Goal: Task Accomplishment & Management: Manage account settings

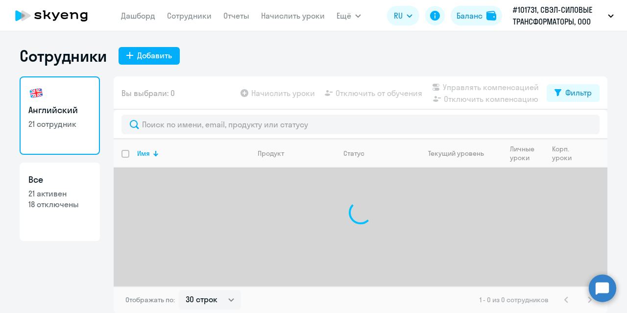
select select "30"
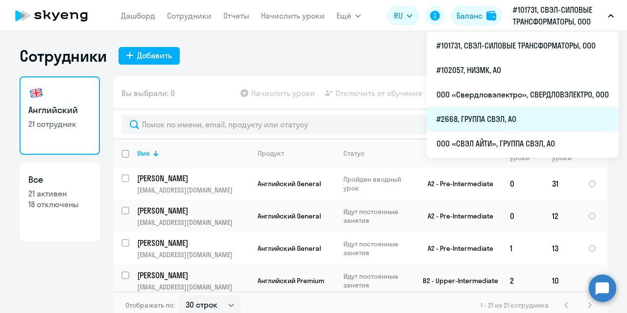
click at [484, 118] on li "#2668, ГРУППА СВЭЛ, АО" at bounding box center [523, 119] width 192 height 24
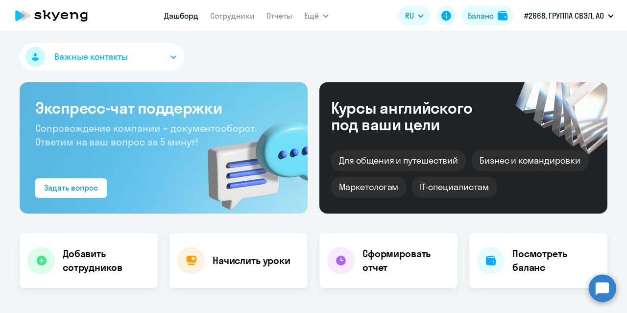
click at [240, 21] on app-menu-item-link "Сотрудники" at bounding box center [232, 16] width 45 height 12
click at [235, 17] on link "Сотрудники" at bounding box center [232, 16] width 45 height 10
select select "30"
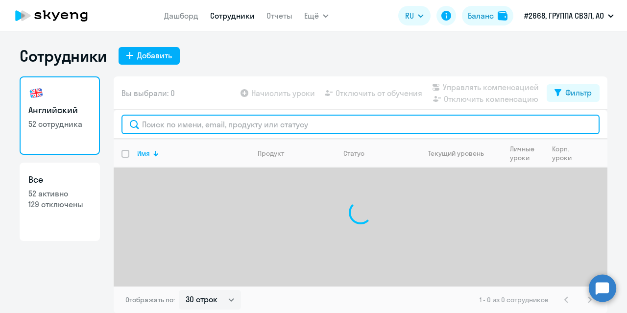
click at [189, 126] on input "text" at bounding box center [360, 125] width 478 height 20
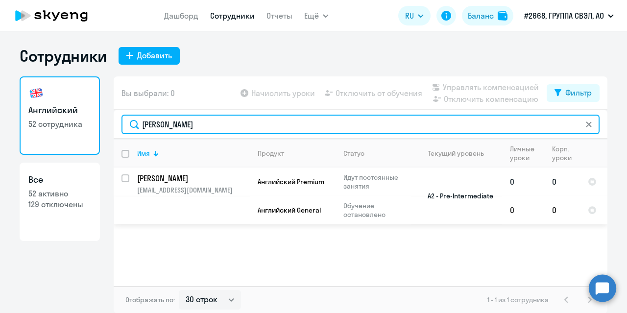
type input "[PERSON_NAME]"
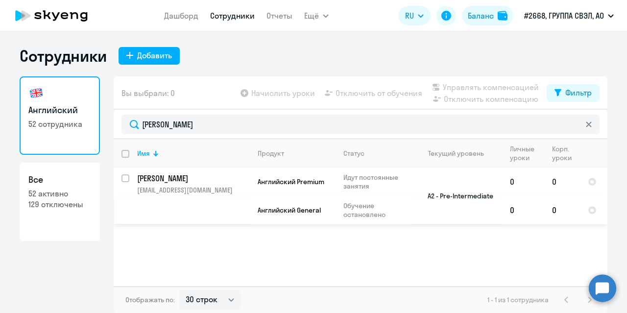
click at [180, 184] on td "[PERSON_NAME] [PERSON_NAME][EMAIL_ADDRESS][DOMAIN_NAME]" at bounding box center [189, 196] width 120 height 57
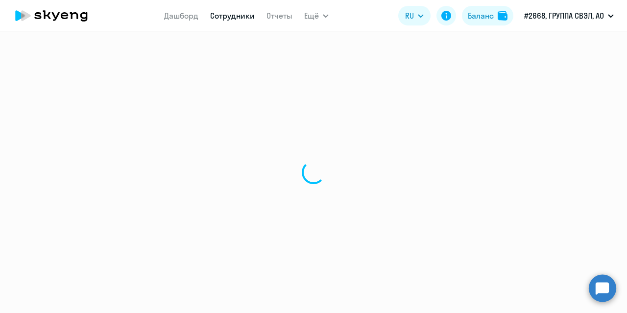
select select "english"
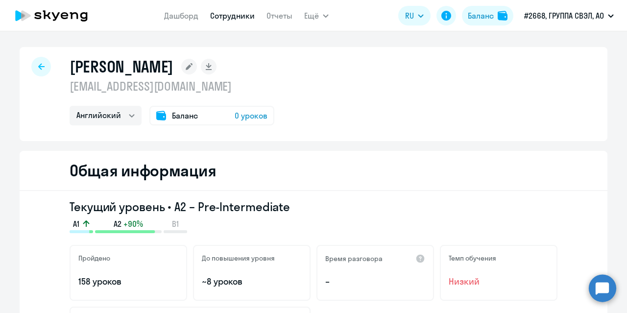
click at [38, 68] on icon at bounding box center [41, 66] width 6 height 7
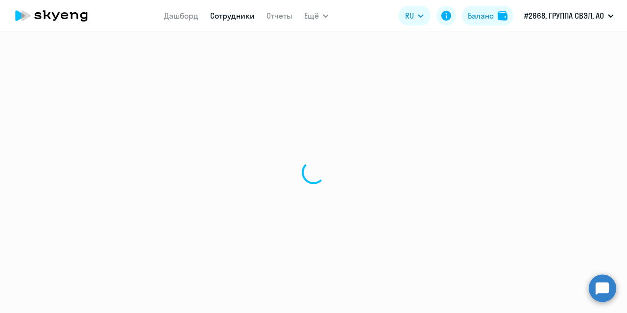
select select "30"
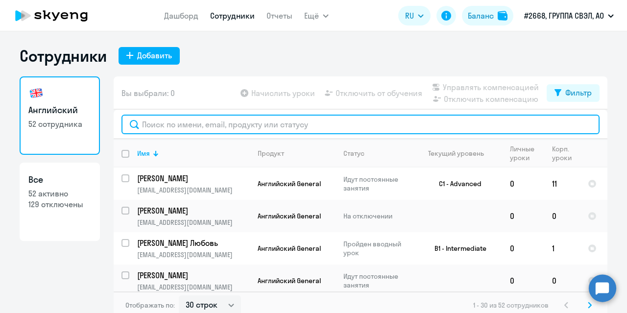
click at [167, 125] on input "text" at bounding box center [360, 125] width 478 height 20
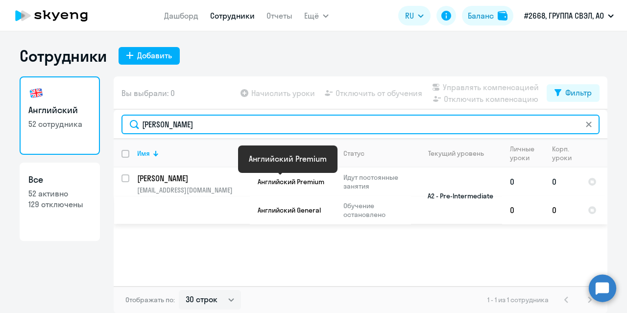
type input "[PERSON_NAME]"
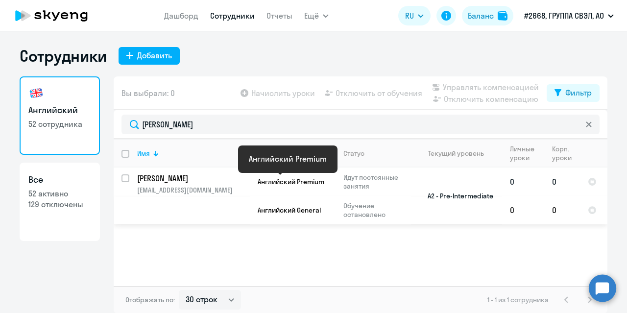
click at [270, 184] on span "Английский Premium" at bounding box center [291, 181] width 67 height 9
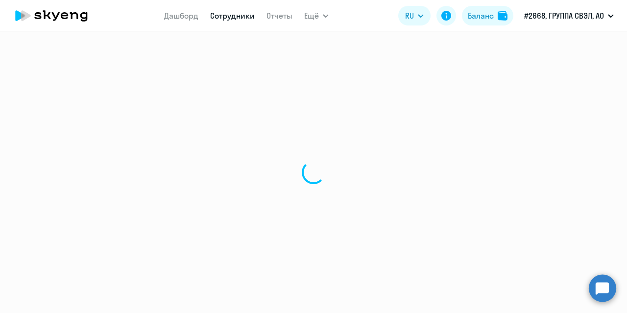
select select "english"
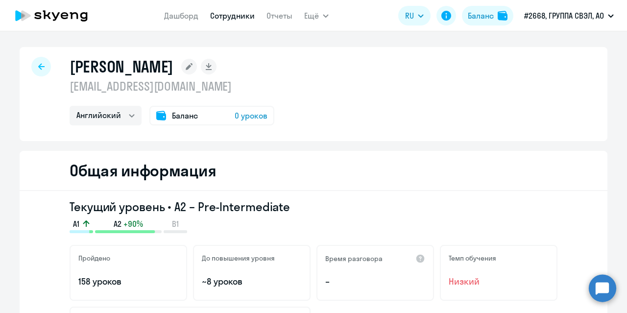
click at [40, 67] on icon at bounding box center [41, 66] width 6 height 7
select select "30"
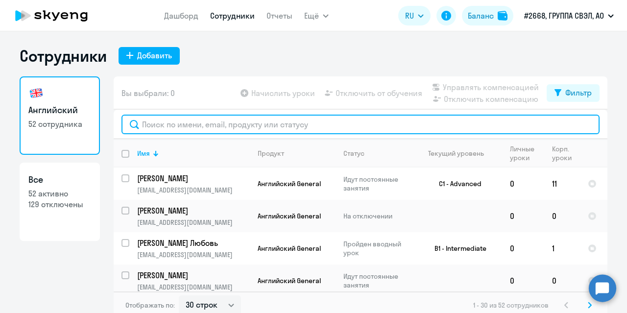
click at [181, 125] on input "text" at bounding box center [360, 125] width 478 height 20
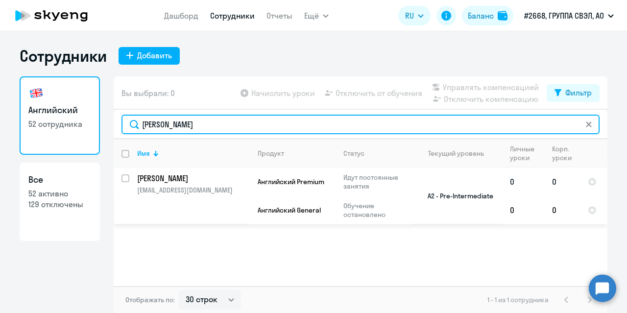
type input "[PERSON_NAME]"
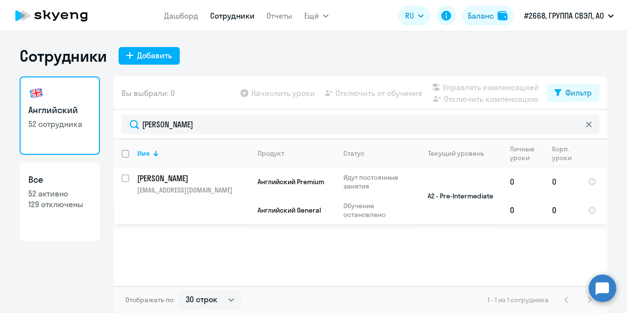
click at [123, 176] on input "select row 24360050" at bounding box center [131, 184] width 20 height 20
checkbox input "true"
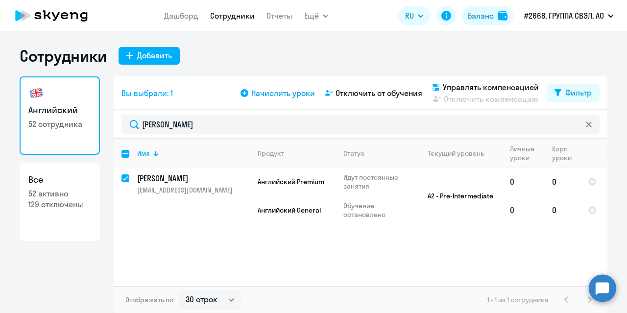
click at [289, 92] on span "Начислить уроки" at bounding box center [283, 93] width 64 height 12
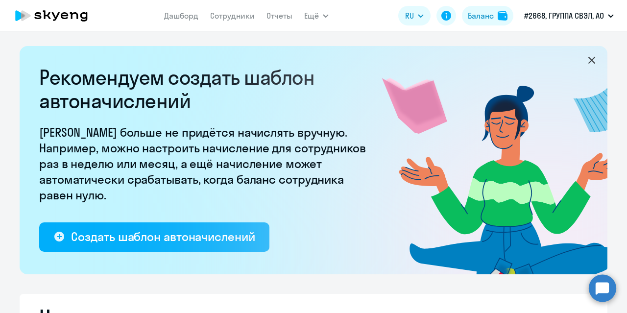
select select "10"
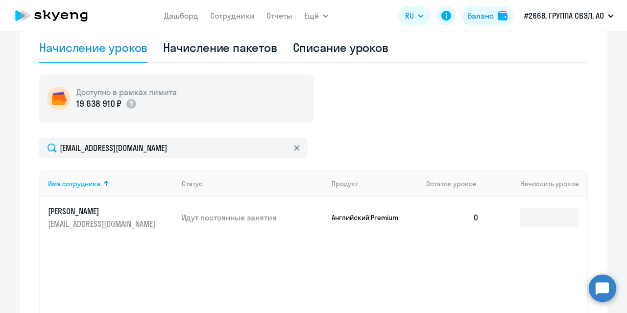
scroll to position [343, 0]
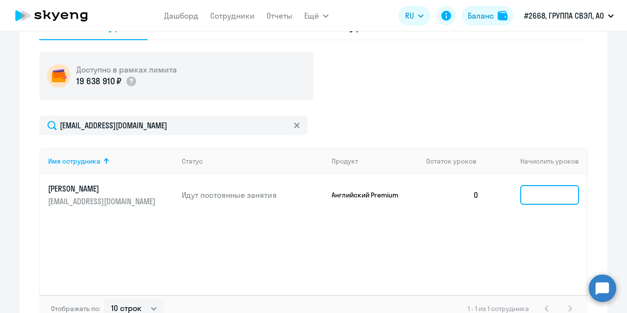
click at [527, 190] on input at bounding box center [549, 195] width 59 height 20
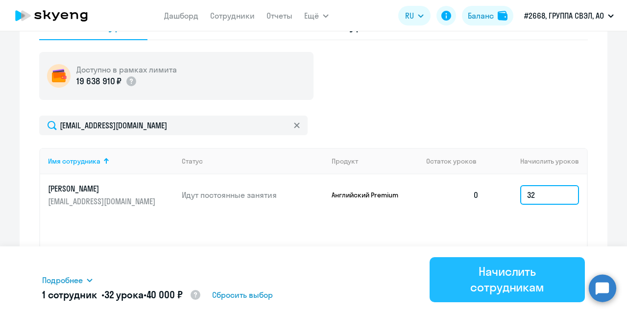
type input "32"
click at [493, 274] on div "Начислить сотрудникам" at bounding box center [507, 279] width 128 height 31
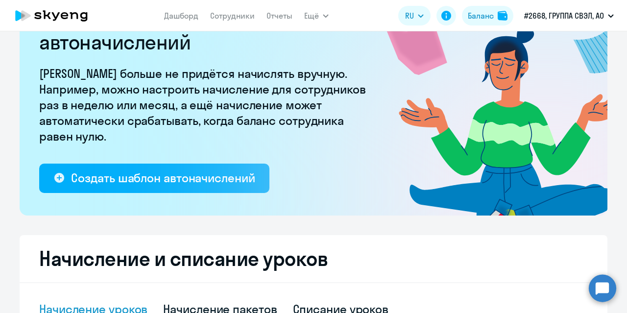
scroll to position [0, 0]
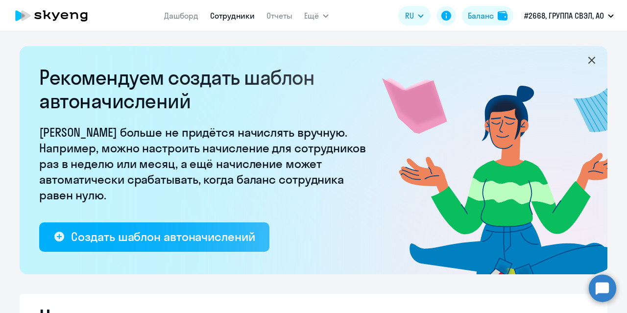
click at [222, 15] on link "Сотрудники" at bounding box center [232, 16] width 45 height 10
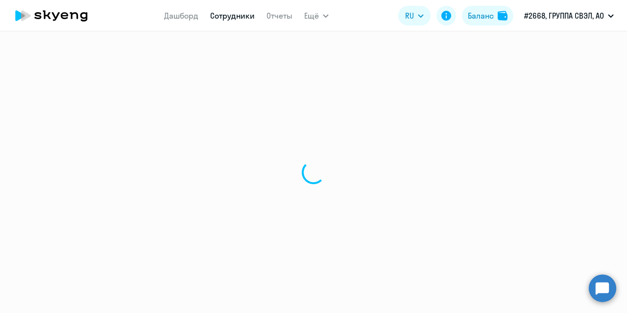
select select "30"
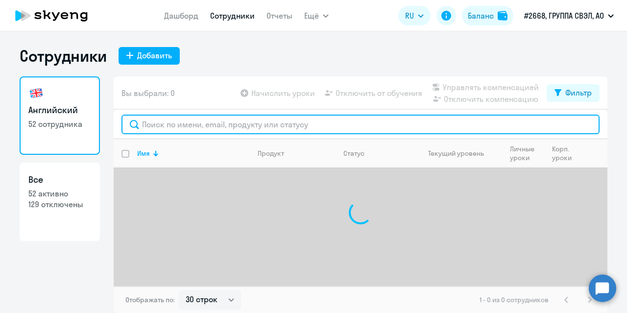
click at [188, 130] on input "text" at bounding box center [360, 125] width 478 height 20
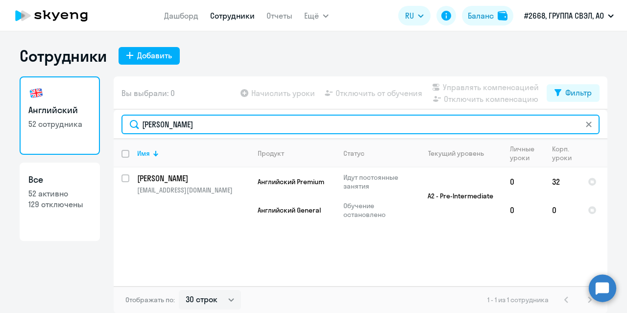
type input "[PERSON_NAME]"
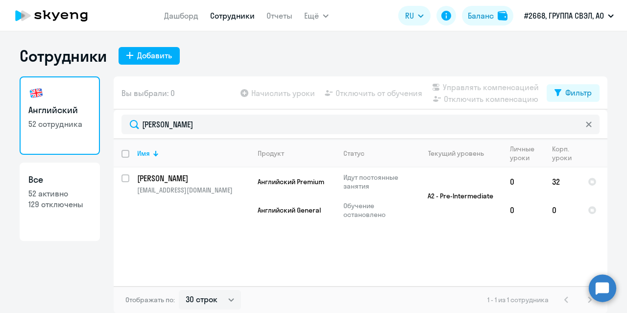
click at [484, 234] on div "Имя Продукт Статус Текущий уровень Личные уроки Корп. уроки [PERSON_NAME] [PERS…" at bounding box center [361, 212] width 494 height 147
click at [530, 249] on div "Имя Продукт Статус Текущий уровень Личные уроки Корп. уроки [PERSON_NAME] [PERS…" at bounding box center [361, 212] width 494 height 147
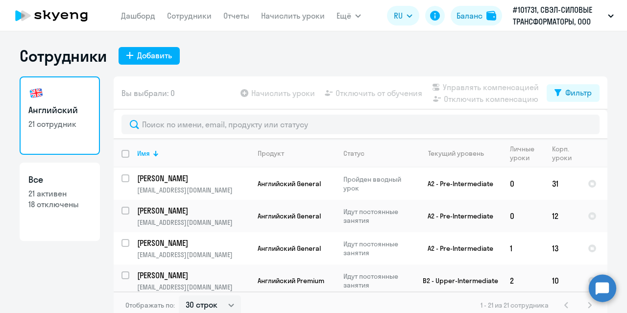
select select "30"
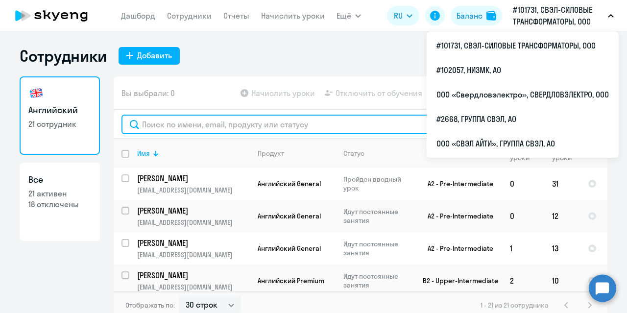
click at [188, 125] on input "text" at bounding box center [360, 125] width 478 height 20
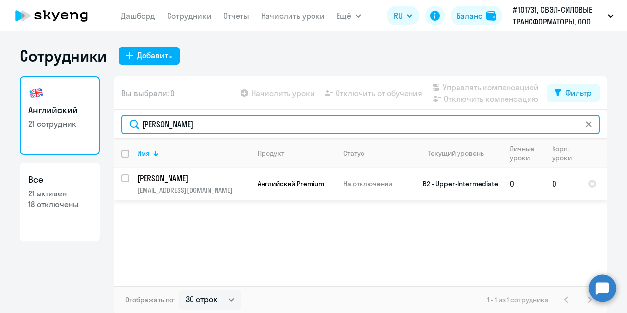
type input "колпакова"
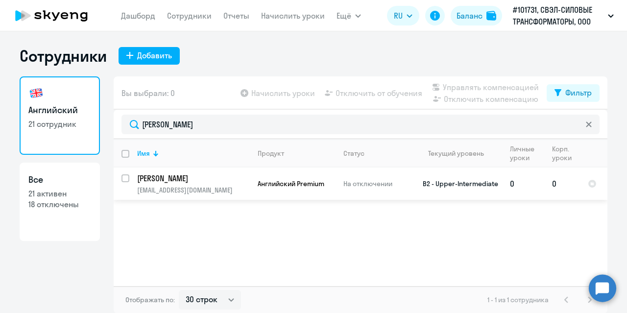
click at [167, 184] on td "Колпакова Юлия juliakolpakova95@gmail.com" at bounding box center [189, 184] width 120 height 32
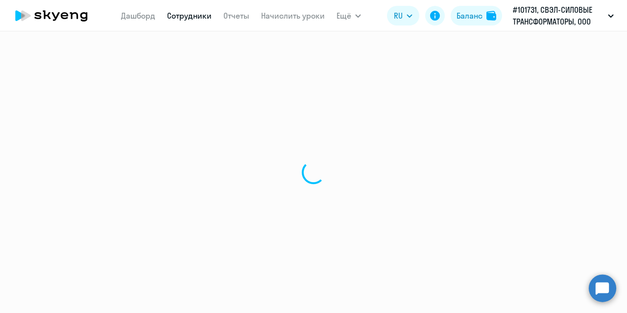
select select "english"
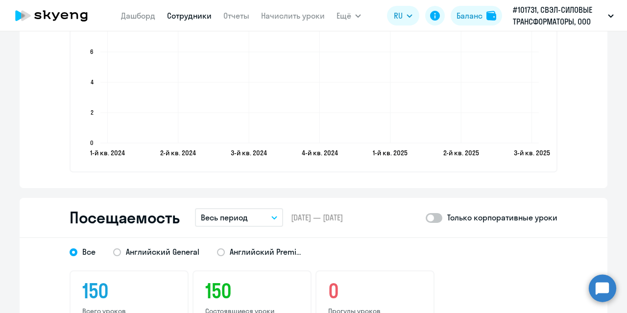
scroll to position [1175, 0]
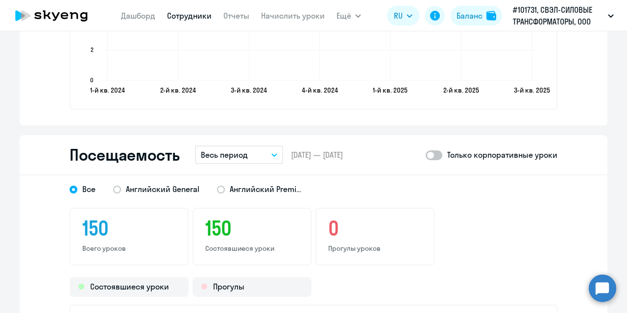
click at [264, 155] on button "Весь период" at bounding box center [239, 154] width 88 height 19
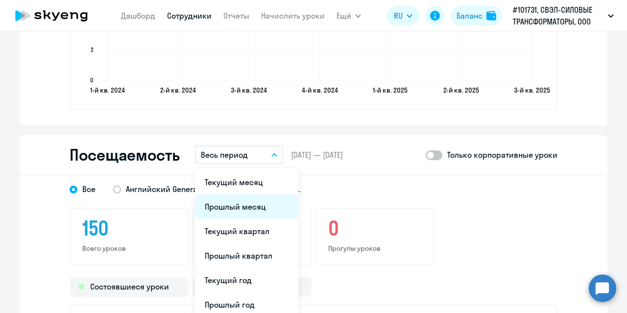
click at [244, 203] on li "Прошлый месяц" at bounding box center [246, 206] width 103 height 24
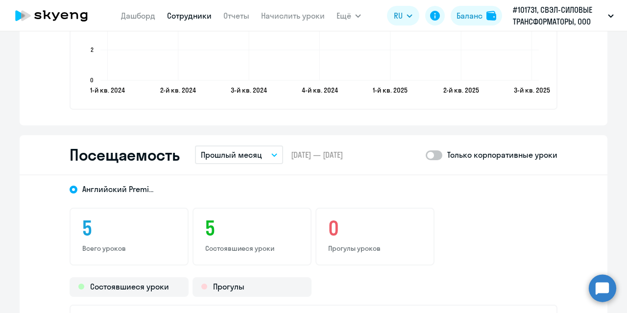
click at [261, 154] on button "Прошлый месяц" at bounding box center [239, 154] width 88 height 19
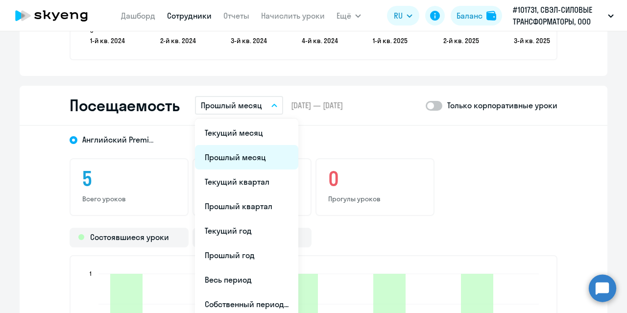
scroll to position [1224, 0]
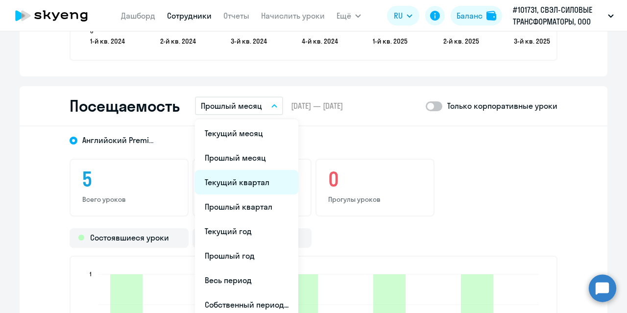
click at [247, 185] on li "Текущий квартал" at bounding box center [246, 182] width 103 height 24
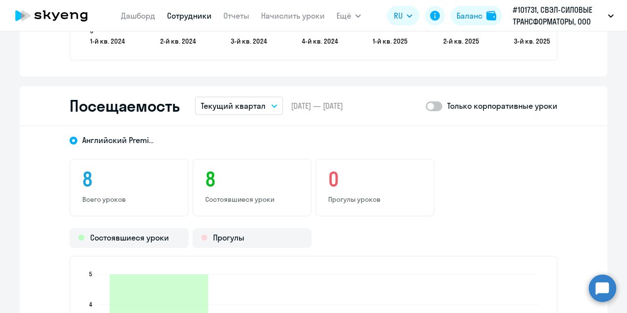
click at [258, 107] on p "Текущий квартал" at bounding box center [233, 106] width 65 height 12
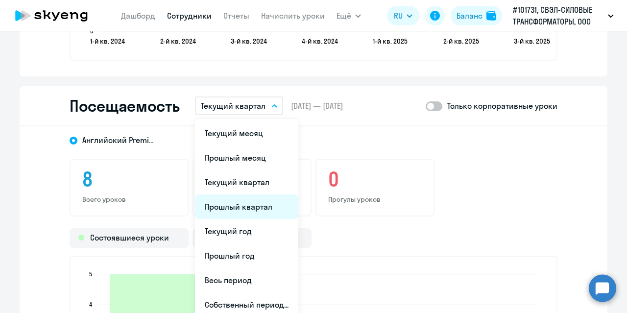
click at [242, 203] on li "Прошлый квартал" at bounding box center [246, 206] width 103 height 24
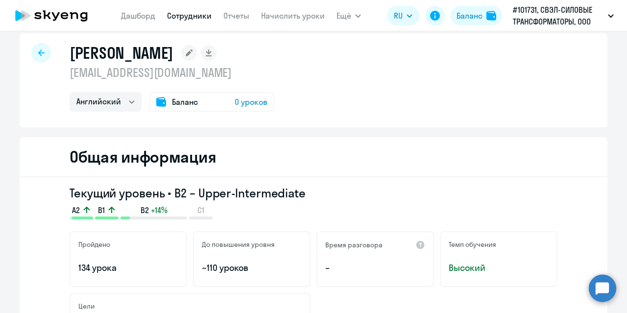
scroll to position [0, 0]
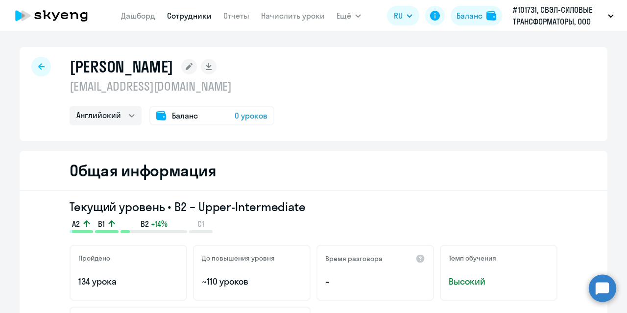
click at [42, 64] on div at bounding box center [41, 67] width 20 height 20
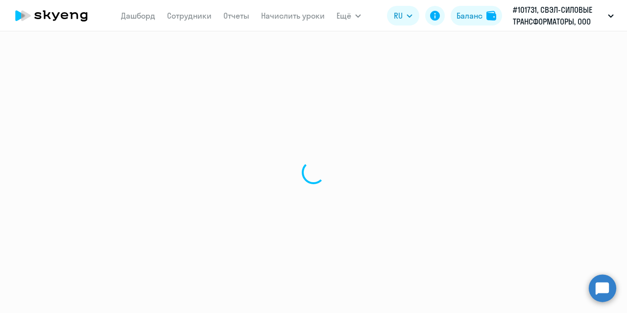
select select "30"
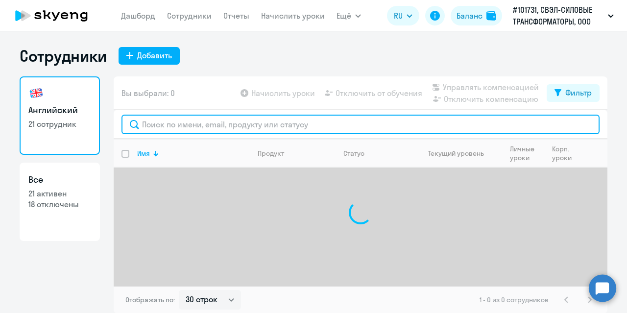
click at [180, 125] on input "text" at bounding box center [360, 125] width 478 height 20
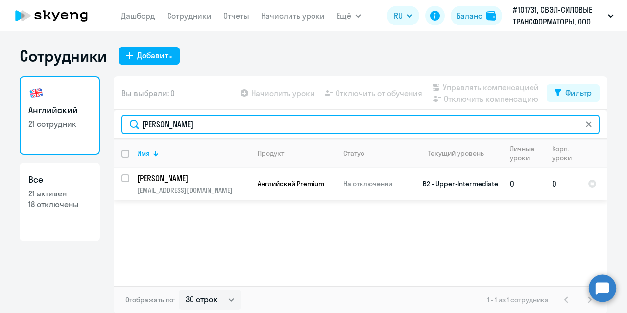
type input "колпакова"
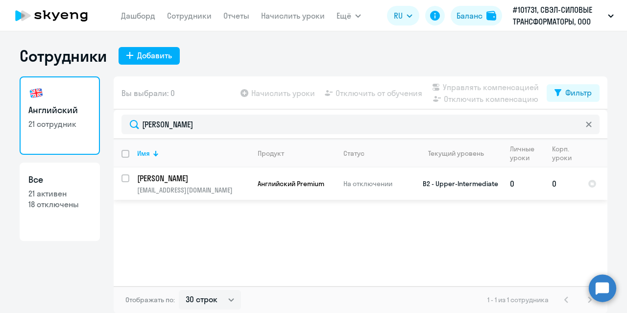
click at [175, 178] on p "[PERSON_NAME]" at bounding box center [192, 178] width 111 height 11
select select "english"
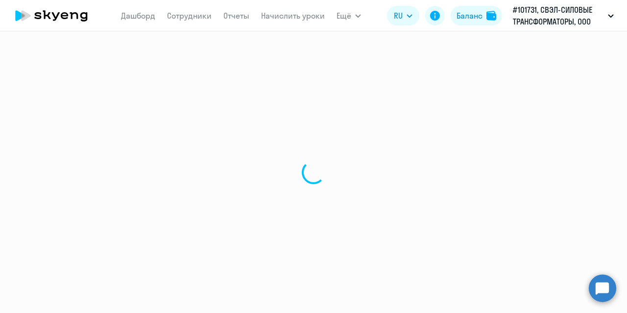
select select "30"
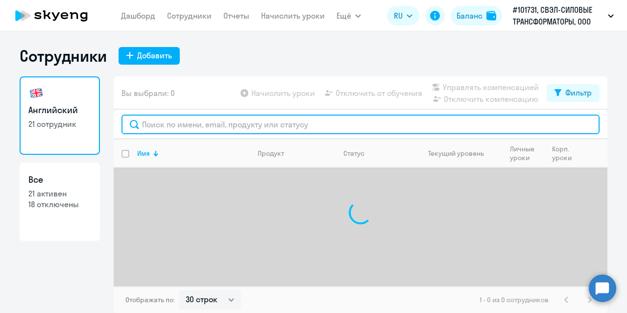
click at [202, 126] on input "text" at bounding box center [360, 125] width 478 height 20
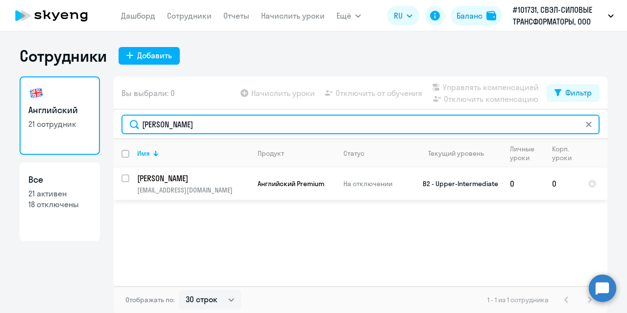
type input "колпакова"
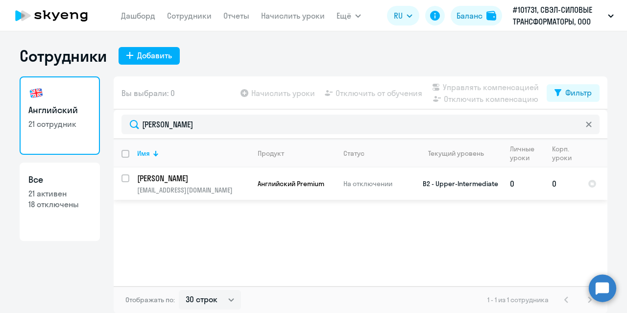
click at [123, 180] on input "select row 32840829" at bounding box center [131, 184] width 20 height 20
checkbox input "true"
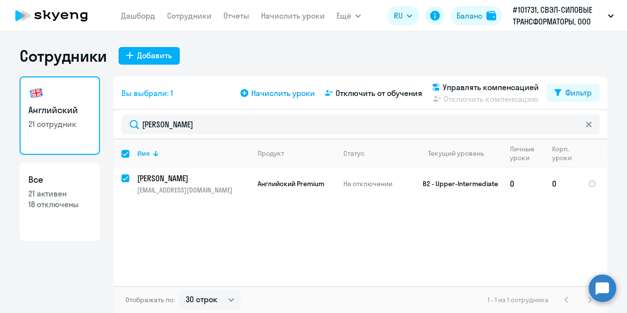
click at [273, 92] on span "Начислить уроки" at bounding box center [283, 93] width 64 height 12
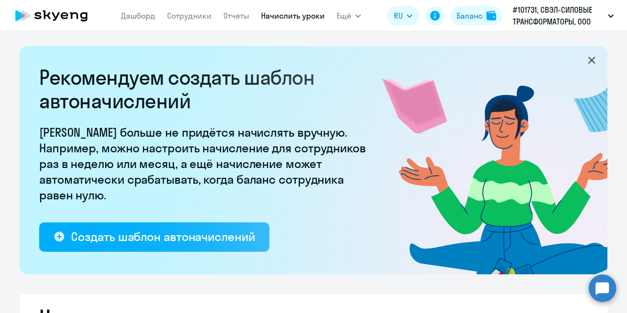
select select "10"
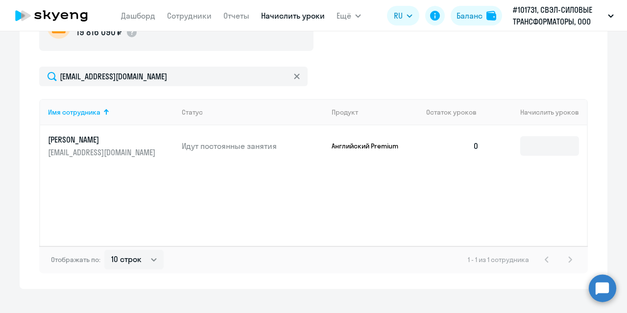
scroll to position [343, 0]
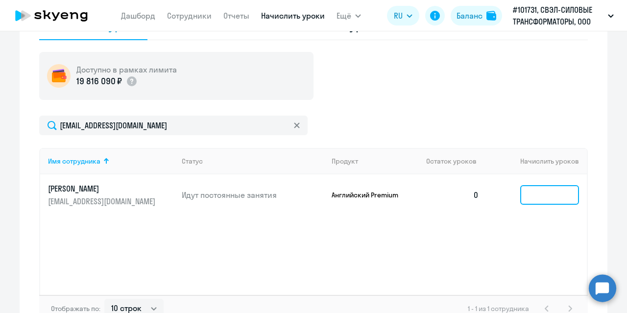
click at [532, 193] on input at bounding box center [549, 195] width 59 height 20
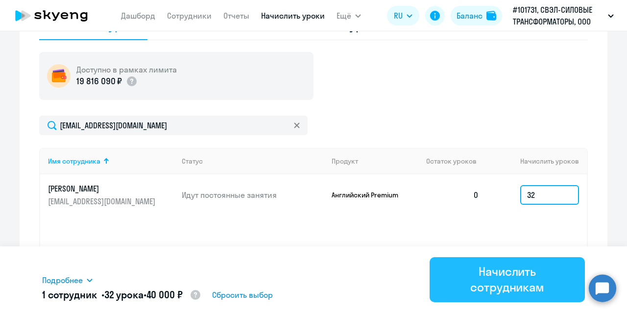
type input "32"
click at [491, 274] on div "Начислить сотрудникам" at bounding box center [507, 279] width 128 height 31
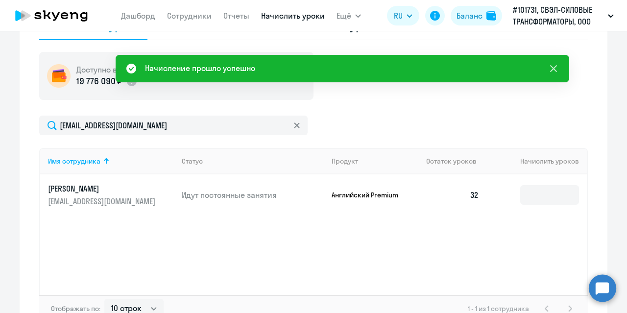
click at [555, 68] on icon at bounding box center [554, 69] width 12 height 12
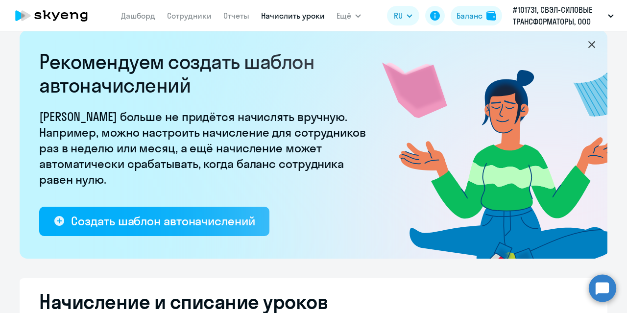
scroll to position [0, 0]
